Goal: Task Accomplishment & Management: Use online tool/utility

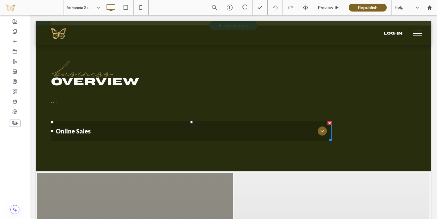
scroll to position [239, 0]
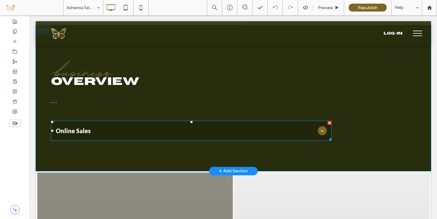
click at [167, 133] on span "Online Sales" at bounding box center [185, 131] width 259 height 10
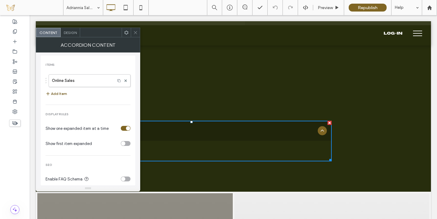
click at [62, 93] on button "Add Item" at bounding box center [57, 93] width 22 height 7
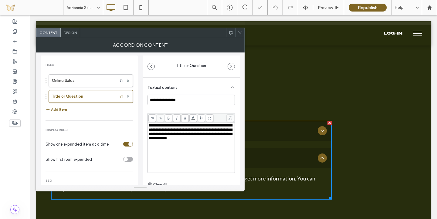
click at [158, 134] on span "**********" at bounding box center [190, 131] width 83 height 17
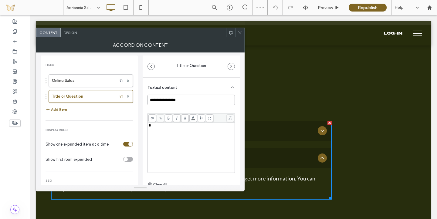
click at [173, 100] on input "**********" at bounding box center [190, 100] width 87 height 11
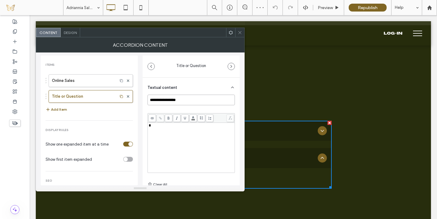
click at [173, 100] on input "**********" at bounding box center [190, 100] width 87 height 11
type input "**********"
click at [141, 100] on div "**********" at bounding box center [140, 118] width 199 height 133
click at [239, 31] on icon at bounding box center [240, 32] width 5 height 5
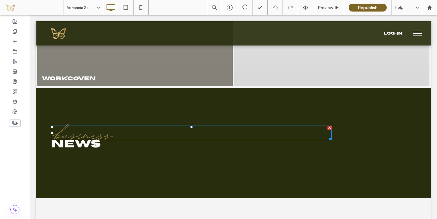
scroll to position [541, 0]
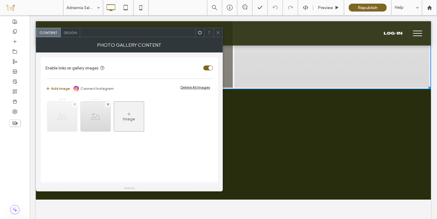
click at [70, 122] on img at bounding box center [62, 117] width 30 height 30
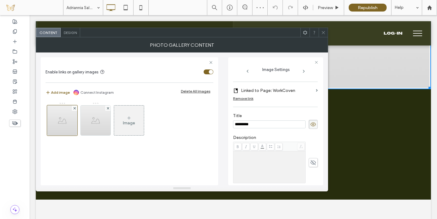
scroll to position [178, 0]
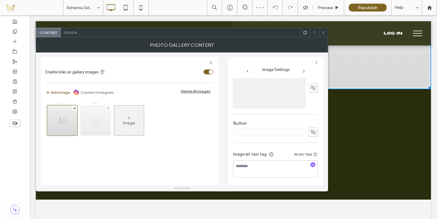
click at [90, 130] on img at bounding box center [96, 121] width 30 height 30
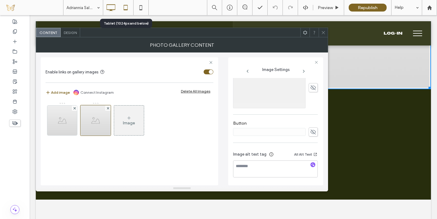
click at [126, 7] on icon at bounding box center [126, 8] width 12 height 12
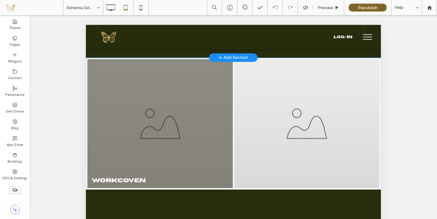
scroll to position [654, 0]
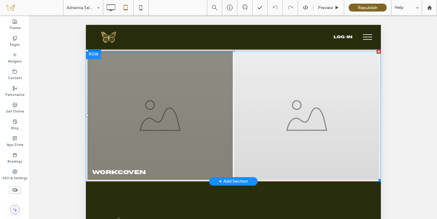
click at [198, 120] on link at bounding box center [159, 115] width 145 height 129
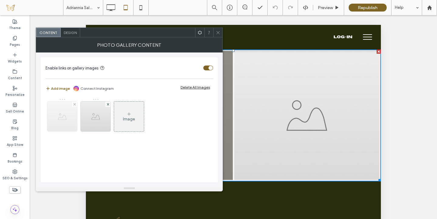
click at [56, 125] on img at bounding box center [62, 117] width 30 height 30
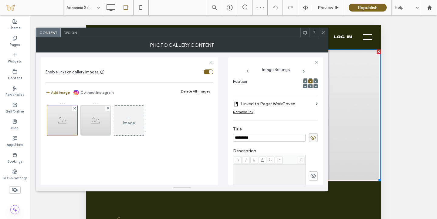
scroll to position [178, 0]
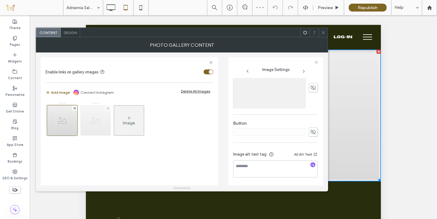
click at [87, 127] on img at bounding box center [96, 121] width 30 height 30
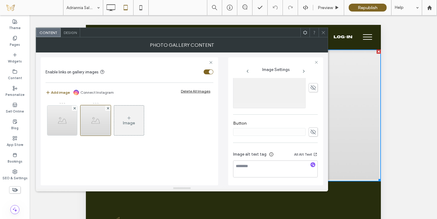
click at [322, 33] on icon at bounding box center [323, 32] width 5 height 5
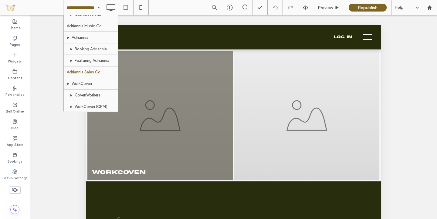
scroll to position [234, 0]
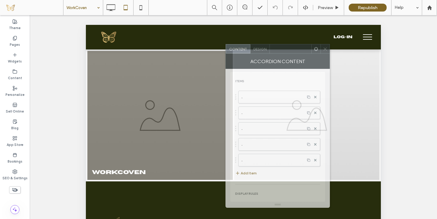
drag, startPoint x: 109, startPoint y: 33, endPoint x: 299, endPoint y: 50, distance: 190.6
click at [299, 50] on div at bounding box center [291, 48] width 42 height 9
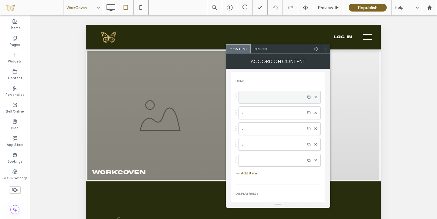
click at [274, 96] on label "." at bounding box center [272, 97] width 60 height 12
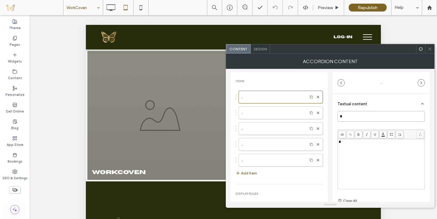
click at [366, 115] on input "*" at bounding box center [380, 116] width 87 height 11
click at [274, 111] on label "." at bounding box center [273, 113] width 62 height 12
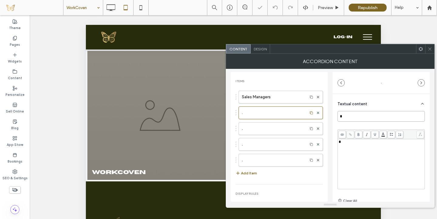
click at [357, 116] on input "*" at bounding box center [380, 116] width 87 height 11
click at [261, 128] on label "." at bounding box center [273, 129] width 62 height 12
click at [348, 117] on input "*" at bounding box center [380, 116] width 87 height 11
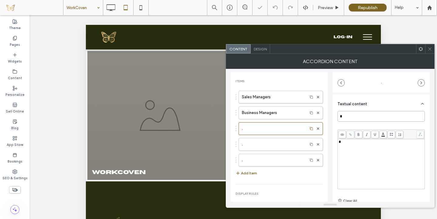
click at [348, 117] on input "*" at bounding box center [380, 116] width 87 height 11
click at [255, 141] on label "." at bounding box center [273, 144] width 62 height 12
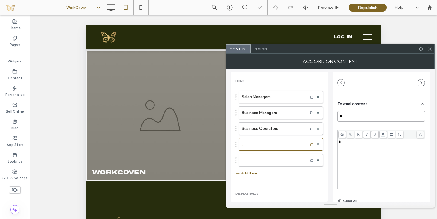
click at [359, 113] on input "*" at bounding box center [380, 116] width 87 height 11
click at [262, 161] on label "." at bounding box center [273, 160] width 62 height 12
click at [345, 119] on input "*" at bounding box center [380, 116] width 87 height 11
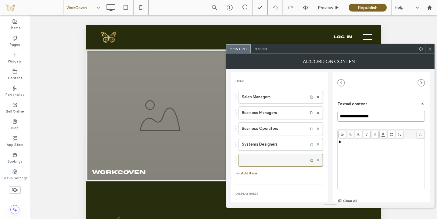
type input "**********"
click at [317, 160] on use at bounding box center [318, 160] width 2 height 2
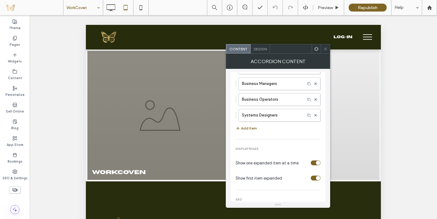
scroll to position [30, 0]
click at [316, 178] on div "toggle" at bounding box center [318, 177] width 4 height 4
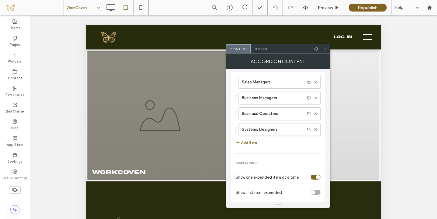
scroll to position [15, 0]
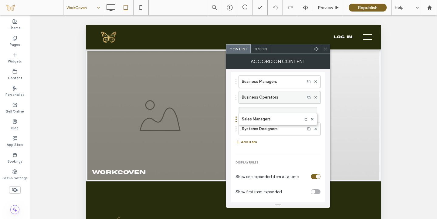
drag, startPoint x: 236, startPoint y: 80, endPoint x: 242, endPoint y: 114, distance: 34.4
drag, startPoint x: 237, startPoint y: 129, endPoint x: 241, endPoint y: 62, distance: 67.2
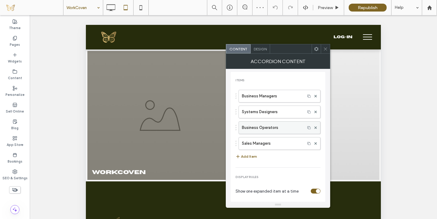
scroll to position [0, 0]
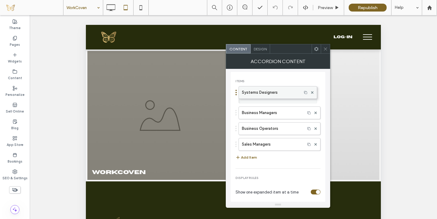
drag, startPoint x: 237, startPoint y: 114, endPoint x: 241, endPoint y: 90, distance: 24.1
click at [325, 49] on icon at bounding box center [325, 49] width 5 height 5
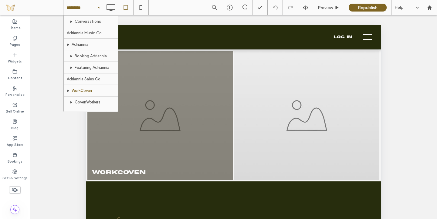
scroll to position [234, 0]
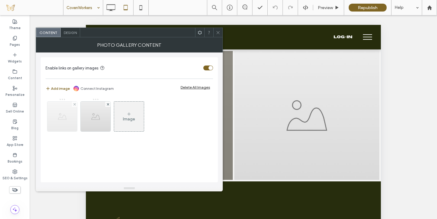
click at [69, 118] on img at bounding box center [62, 117] width 30 height 30
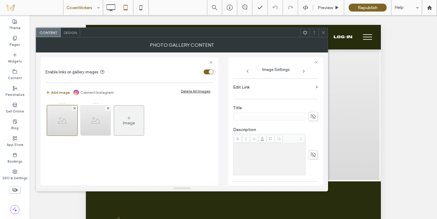
scroll to position [147, 0]
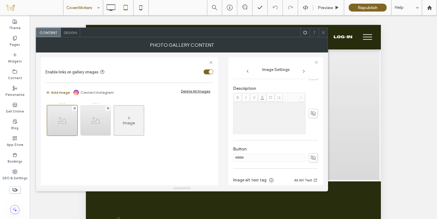
click at [311, 160] on icon at bounding box center [313, 157] width 6 height 7
click at [248, 177] on div "Remove link" at bounding box center [243, 179] width 20 height 5
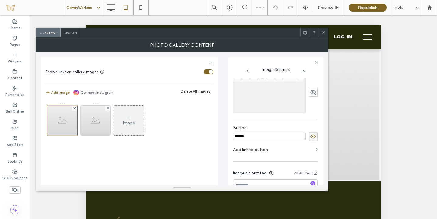
click at [266, 137] on input "******" at bounding box center [269, 137] width 73 height 8
click at [310, 137] on icon at bounding box center [313, 136] width 6 height 7
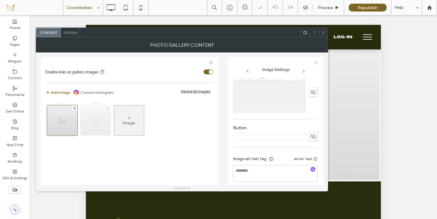
click at [93, 119] on img at bounding box center [96, 121] width 30 height 30
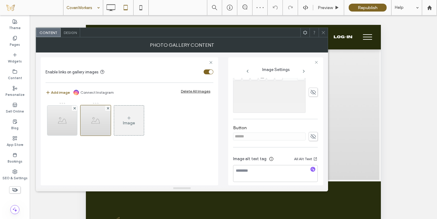
click at [312, 139] on icon at bounding box center [313, 136] width 6 height 7
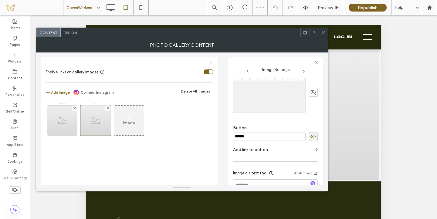
click at [272, 138] on input "******" at bounding box center [269, 137] width 73 height 8
click at [310, 137] on icon at bounding box center [313, 136] width 6 height 7
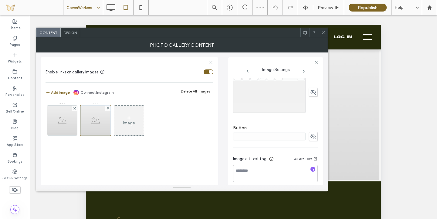
scroll to position [65, 0]
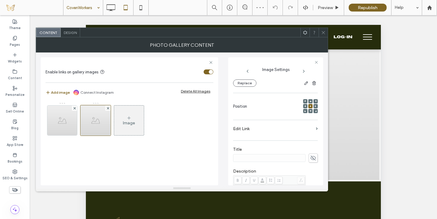
click at [324, 32] on icon at bounding box center [323, 32] width 5 height 5
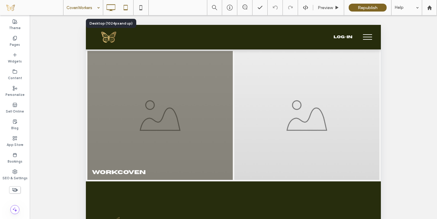
click at [110, 10] on use at bounding box center [110, 7] width 9 height 7
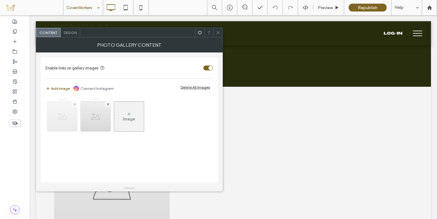
click at [60, 120] on img at bounding box center [62, 117] width 30 height 30
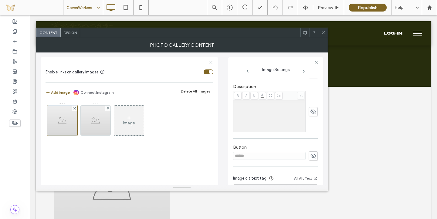
scroll to position [156, 0]
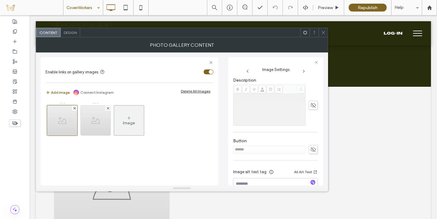
click at [310, 149] on use at bounding box center [312, 149] width 5 height 5
click at [251, 170] on div "Remove link" at bounding box center [243, 170] width 20 height 5
click at [256, 150] on input "******" at bounding box center [269, 150] width 73 height 8
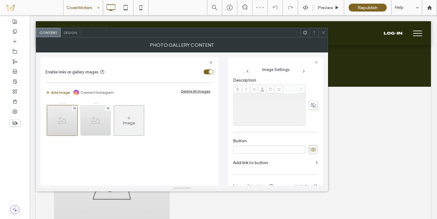
click at [310, 150] on icon at bounding box center [313, 149] width 6 height 7
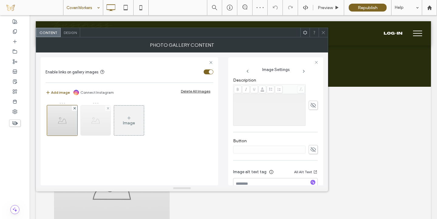
click at [92, 126] on img at bounding box center [96, 121] width 30 height 30
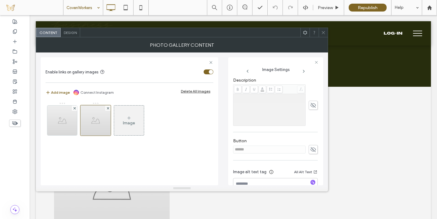
click at [310, 148] on use at bounding box center [312, 149] width 5 height 5
click at [267, 150] on input "******" at bounding box center [269, 150] width 73 height 8
click at [310, 149] on icon at bounding box center [313, 149] width 6 height 7
click at [324, 32] on icon at bounding box center [323, 32] width 5 height 5
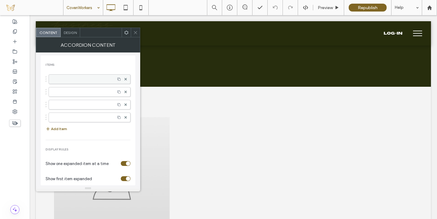
click at [102, 80] on label at bounding box center [82, 79] width 60 height 6
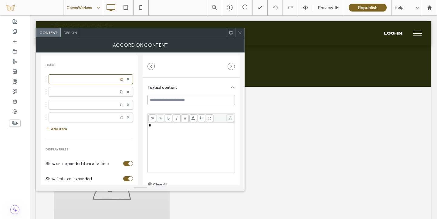
click at [177, 98] on input at bounding box center [190, 100] width 87 height 11
type input "**********"
click at [97, 91] on div at bounding box center [91, 92] width 84 height 10
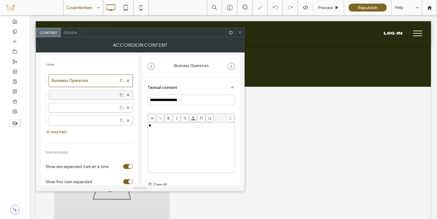
click at [89, 95] on label at bounding box center [83, 95] width 62 height 6
click at [160, 96] on input at bounding box center [190, 100] width 87 height 11
type input "**********"
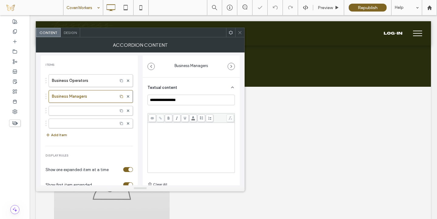
click at [145, 108] on div "**********" at bounding box center [191, 153] width 97 height 150
click at [124, 182] on div "toggle" at bounding box center [128, 184] width 10 height 5
click at [126, 111] on div at bounding box center [127, 110] width 9 height 9
click at [127, 111] on use at bounding box center [128, 111] width 2 height 2
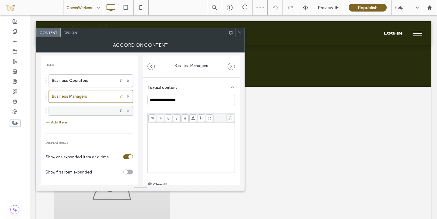
click at [127, 111] on use at bounding box center [128, 111] width 2 height 2
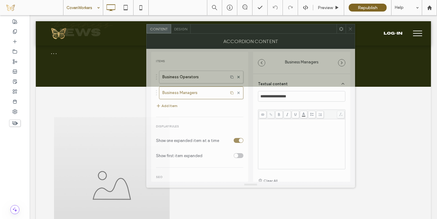
drag, startPoint x: 154, startPoint y: 34, endPoint x: 270, endPoint y: 30, distance: 115.3
click at [270, 30] on div at bounding box center [264, 28] width 146 height 9
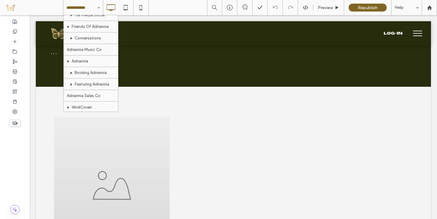
scroll to position [234, 0]
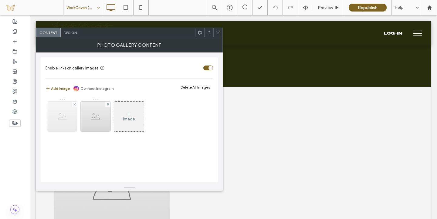
click at [66, 116] on img at bounding box center [62, 117] width 30 height 30
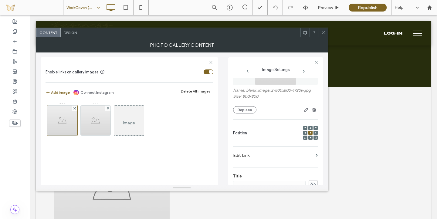
scroll to position [174, 0]
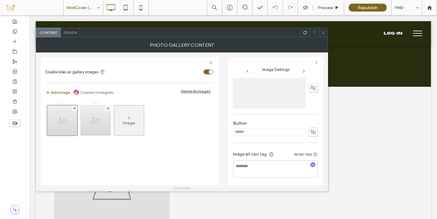
click at [310, 130] on icon at bounding box center [313, 132] width 6 height 7
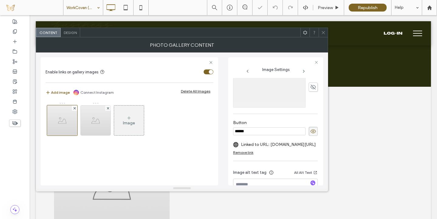
click at [249, 152] on div "Remove link" at bounding box center [243, 152] width 20 height 5
click at [310, 132] on use at bounding box center [312, 132] width 5 height 4
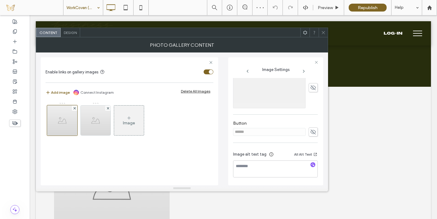
click at [310, 132] on icon at bounding box center [313, 132] width 6 height 7
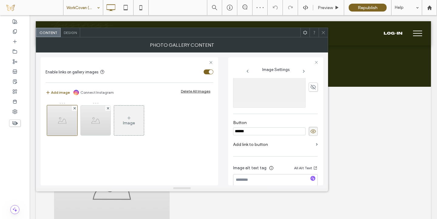
click at [271, 134] on input "******" at bounding box center [269, 131] width 73 height 8
click at [310, 131] on icon at bounding box center [313, 131] width 6 height 7
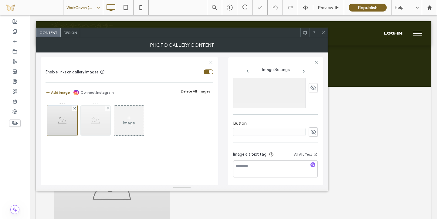
click at [99, 126] on img at bounding box center [96, 121] width 30 height 30
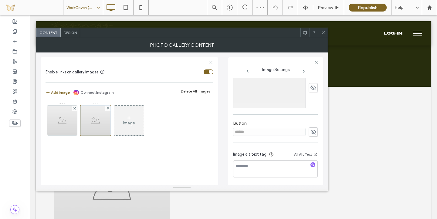
click at [311, 131] on icon at bounding box center [313, 132] width 6 height 7
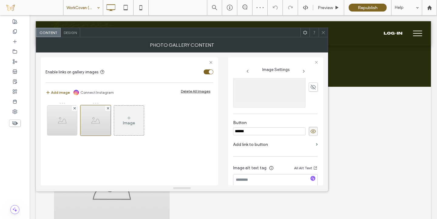
click at [270, 132] on input "******" at bounding box center [269, 131] width 73 height 8
click at [310, 133] on use at bounding box center [312, 132] width 5 height 4
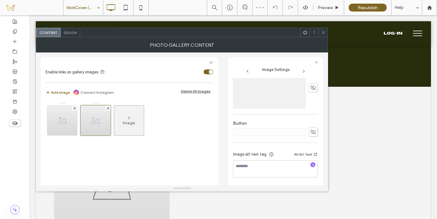
click at [324, 32] on use at bounding box center [323, 32] width 3 height 3
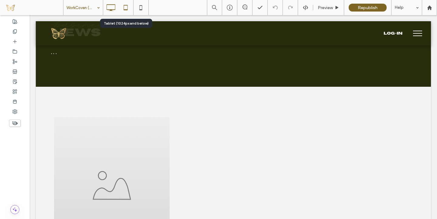
click at [124, 10] on use at bounding box center [126, 7] width 4 height 5
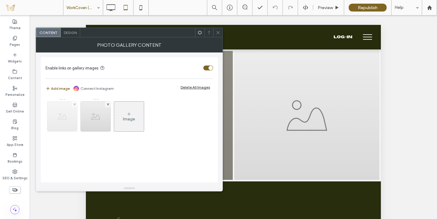
click at [72, 119] on img at bounding box center [62, 117] width 30 height 30
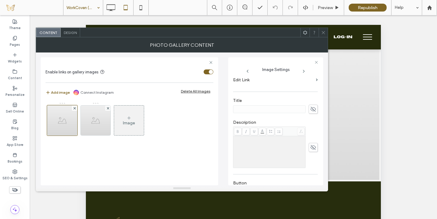
scroll to position [150, 0]
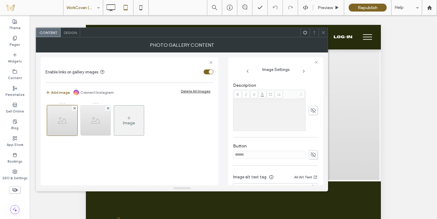
click at [311, 153] on icon at bounding box center [313, 154] width 6 height 7
click at [248, 174] on div "Remove link" at bounding box center [243, 176] width 20 height 5
click at [248, 156] on input "******" at bounding box center [269, 155] width 73 height 8
click at [310, 152] on icon at bounding box center [313, 154] width 6 height 7
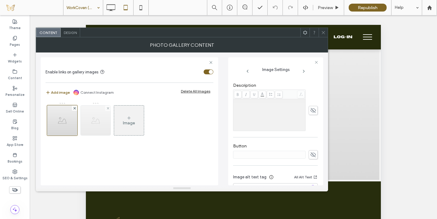
click at [96, 123] on img at bounding box center [96, 121] width 30 height 30
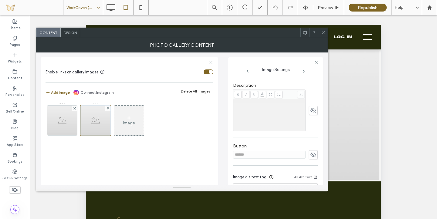
click at [310, 154] on icon at bounding box center [313, 154] width 6 height 7
click at [263, 158] on input "******" at bounding box center [269, 155] width 73 height 8
click at [310, 156] on use at bounding box center [312, 155] width 5 height 4
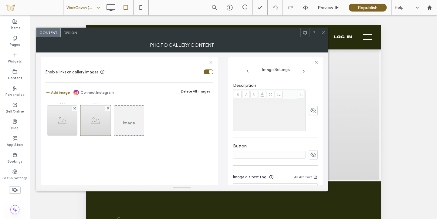
click at [322, 32] on icon at bounding box center [323, 32] width 5 height 5
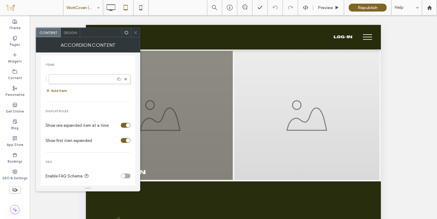
click at [122, 139] on div "toggle" at bounding box center [126, 140] width 10 height 5
click at [97, 78] on label at bounding box center [82, 79] width 60 height 6
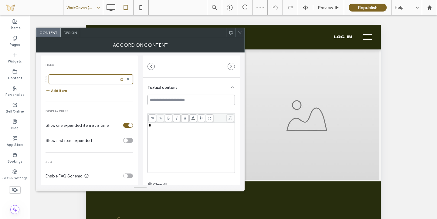
click at [172, 100] on input at bounding box center [190, 100] width 87 height 11
click at [178, 99] on input "**********" at bounding box center [190, 100] width 87 height 11
type input "**********"
click at [146, 90] on div "**********" at bounding box center [191, 153] width 97 height 150
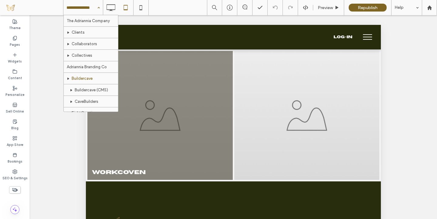
scroll to position [234, 0]
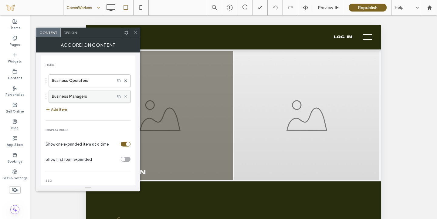
click at [124, 96] on use at bounding box center [125, 96] width 2 height 2
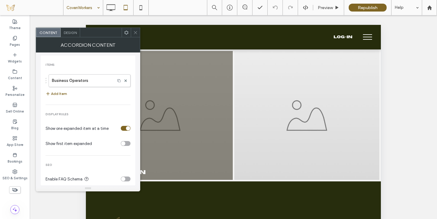
click at [136, 33] on icon at bounding box center [135, 32] width 5 height 5
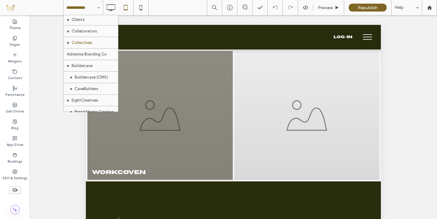
scroll to position [15, 0]
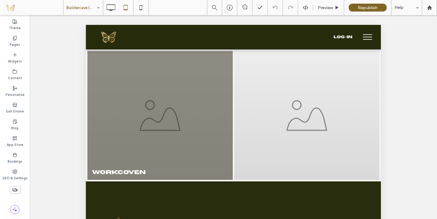
click at [96, 8] on div "Buildercave (CMS)" at bounding box center [82, 7] width 39 height 15
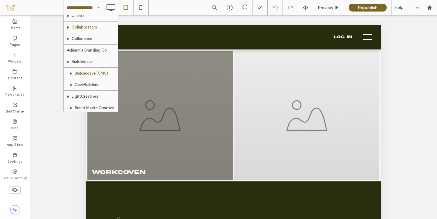
scroll to position [20, 0]
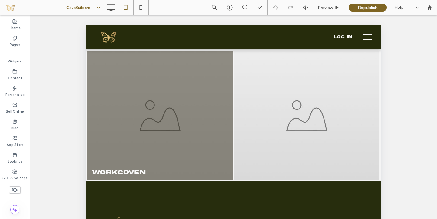
click at [77, 6] on input at bounding box center [81, 7] width 30 height 15
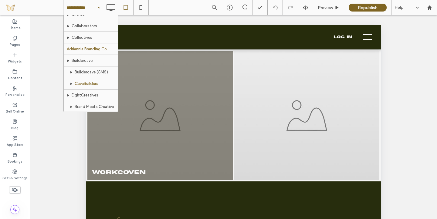
scroll to position [20, 0]
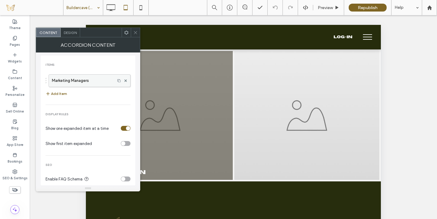
click at [96, 84] on label "Marketing Managers" at bounding box center [82, 81] width 60 height 12
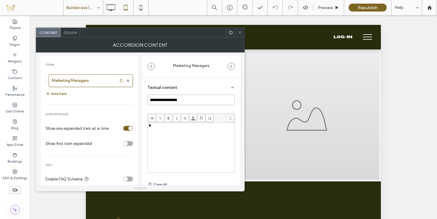
click at [167, 101] on input "**********" at bounding box center [190, 100] width 87 height 11
type input "**********"
click at [141, 78] on div "**********" at bounding box center [140, 118] width 199 height 133
click at [239, 32] on use at bounding box center [239, 32] width 3 height 3
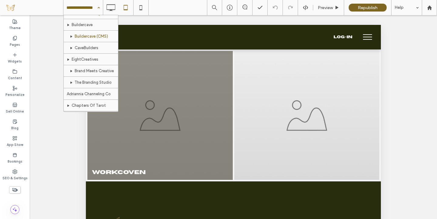
scroll to position [56, 0]
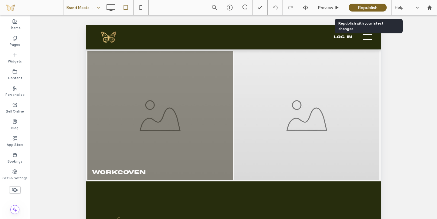
click at [366, 5] on span "Republish" at bounding box center [368, 7] width 20 height 5
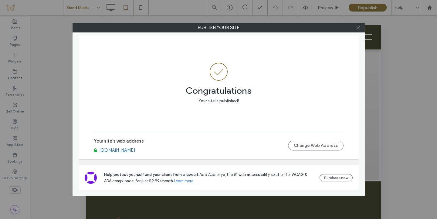
click at [358, 25] on icon at bounding box center [358, 27] width 5 height 5
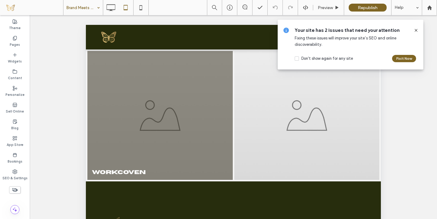
click at [414, 29] on icon at bounding box center [415, 30] width 5 height 5
